Goal: Task Accomplishment & Management: Manage account settings

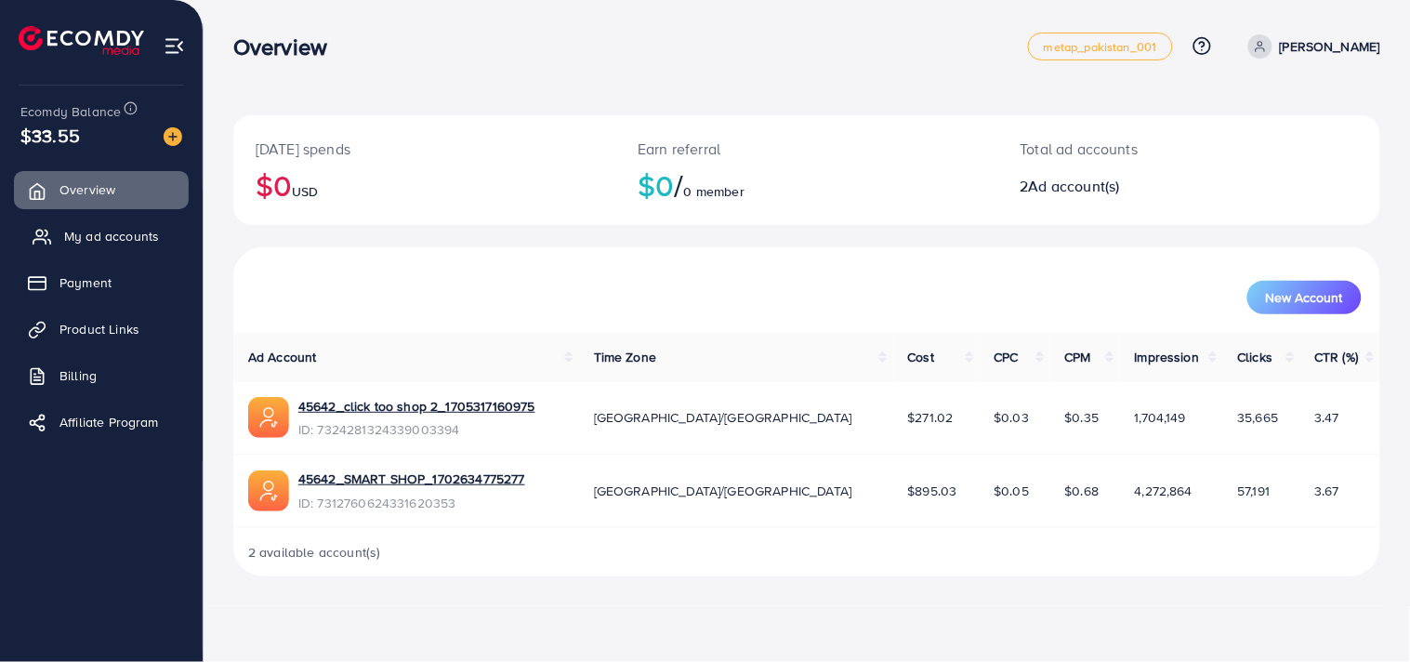
click at [93, 244] on span "My ad accounts" at bounding box center [111, 236] width 95 height 19
click at [96, 243] on span "My ad accounts" at bounding box center [111, 236] width 95 height 19
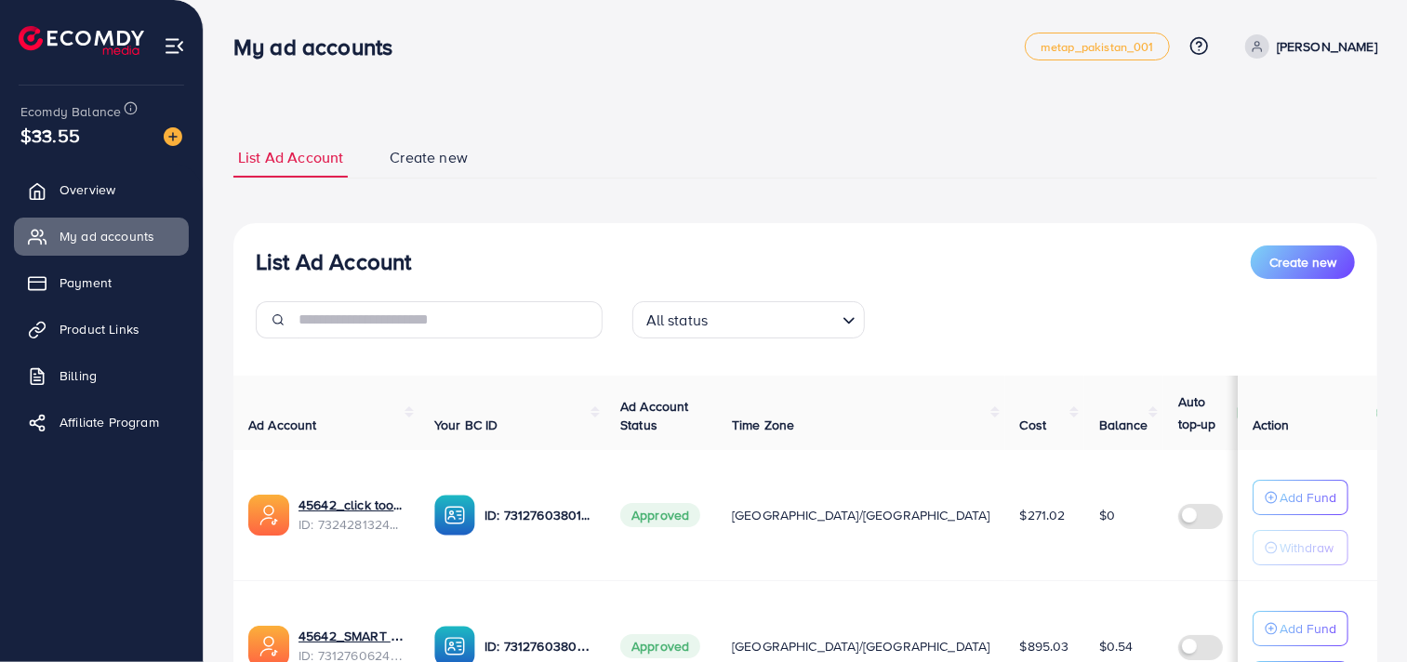
click at [446, 168] on link "Create new" at bounding box center [428, 158] width 87 height 40
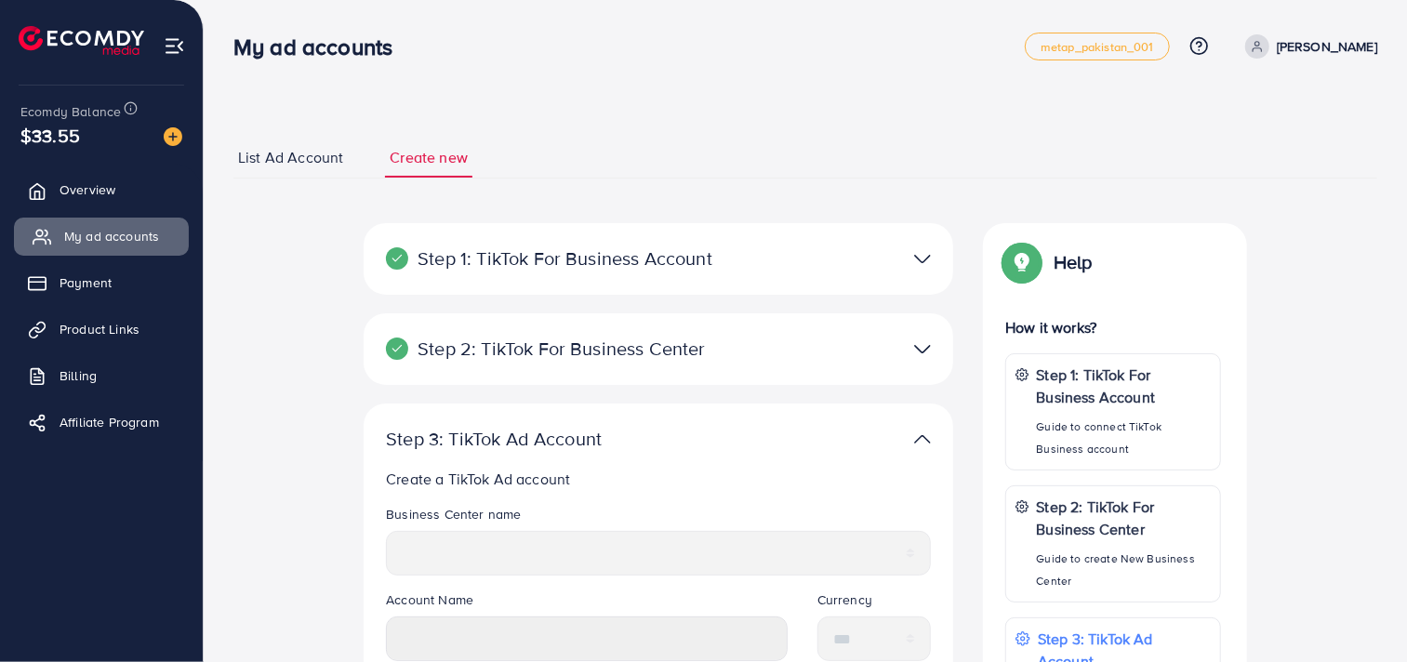
click at [59, 230] on link "My ad accounts" at bounding box center [101, 236] width 175 height 37
click at [276, 165] on span "List Ad Account" at bounding box center [290, 157] width 105 height 21
